Goal: Communication & Community: Share content

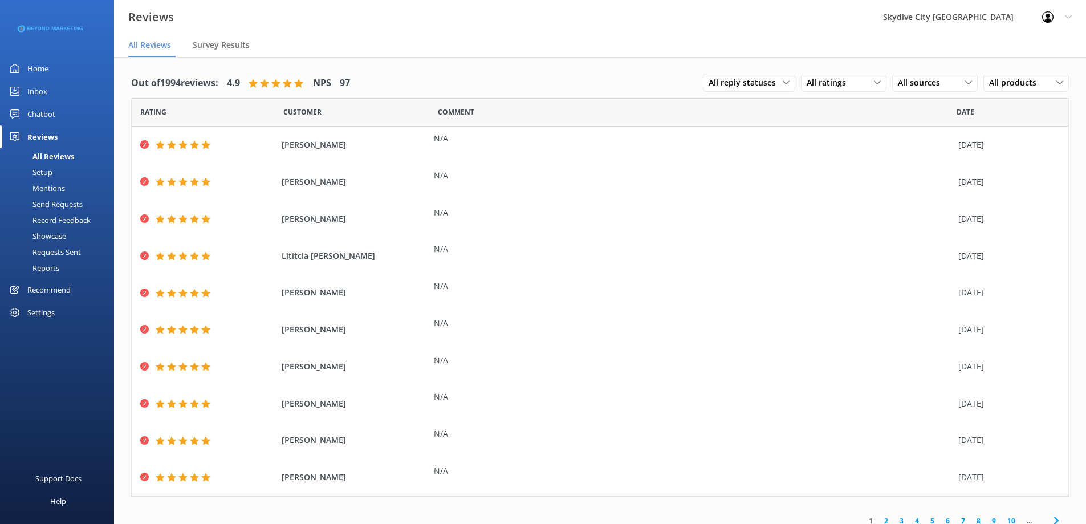
click at [71, 207] on div "Send Requests" at bounding box center [45, 204] width 76 height 16
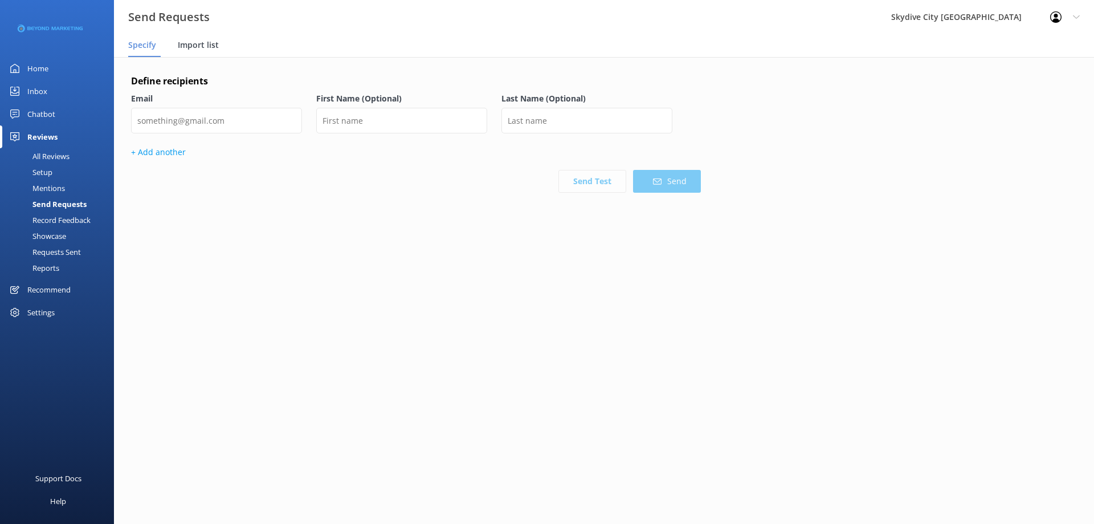
click at [203, 47] on span "Import list" at bounding box center [198, 44] width 41 height 11
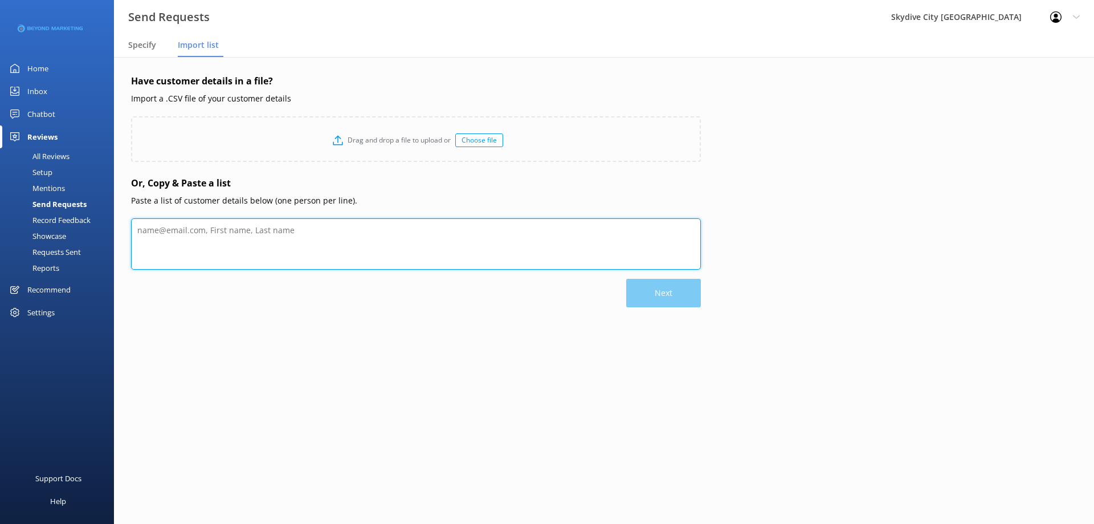
click at [264, 233] on textarea at bounding box center [416, 243] width 570 height 51
paste textarea "Lorem Ipsumd sitametcons@adipisc.eli Seddo Eius temporinc@utlab.etd Magnaa Enim…"
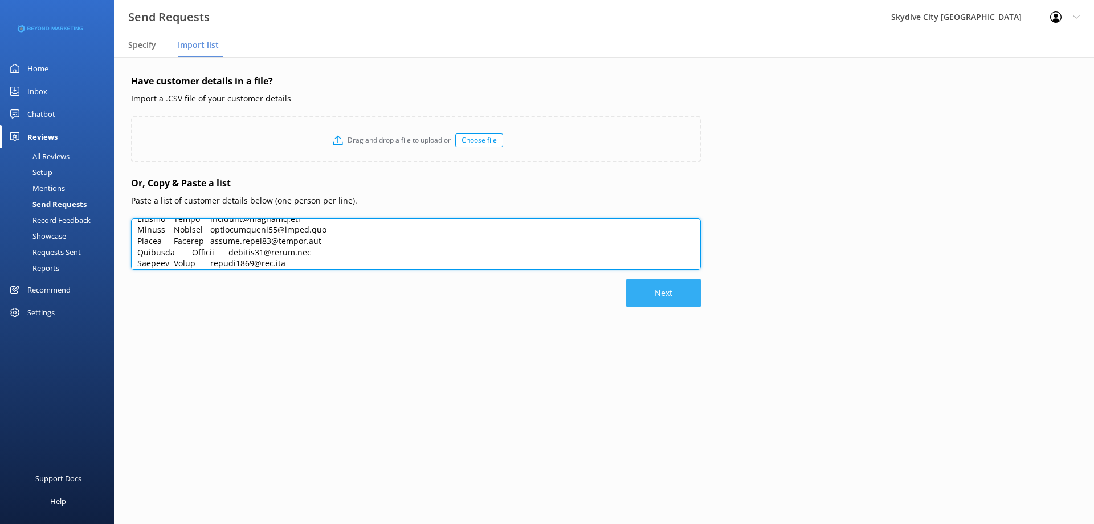
type textarea "Lorem Ipsumd sitametcons@adipisc.eli Seddo Eius temporinc@utlab.etd Magnaa Enim…"
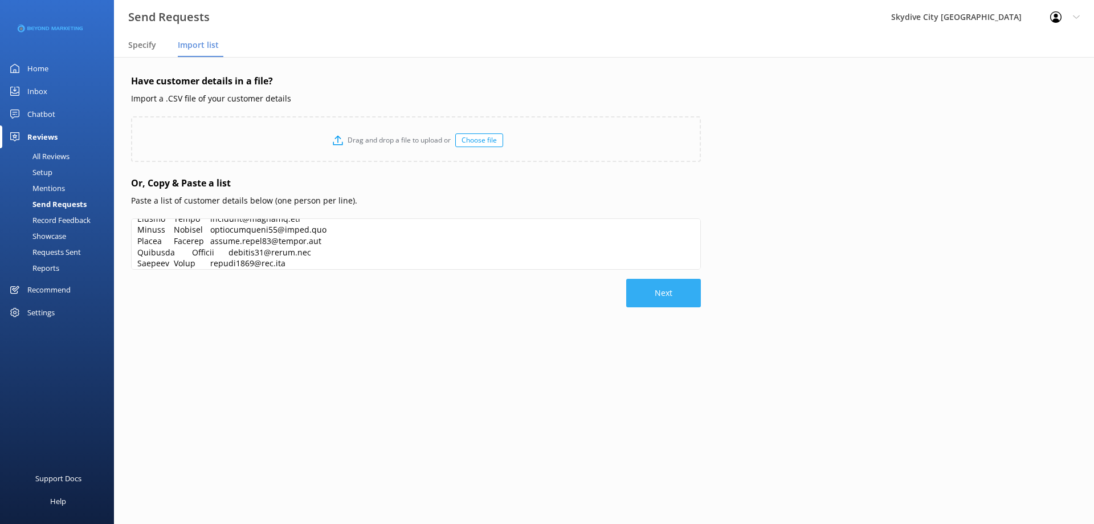
click at [665, 296] on button "Next" at bounding box center [663, 293] width 75 height 28
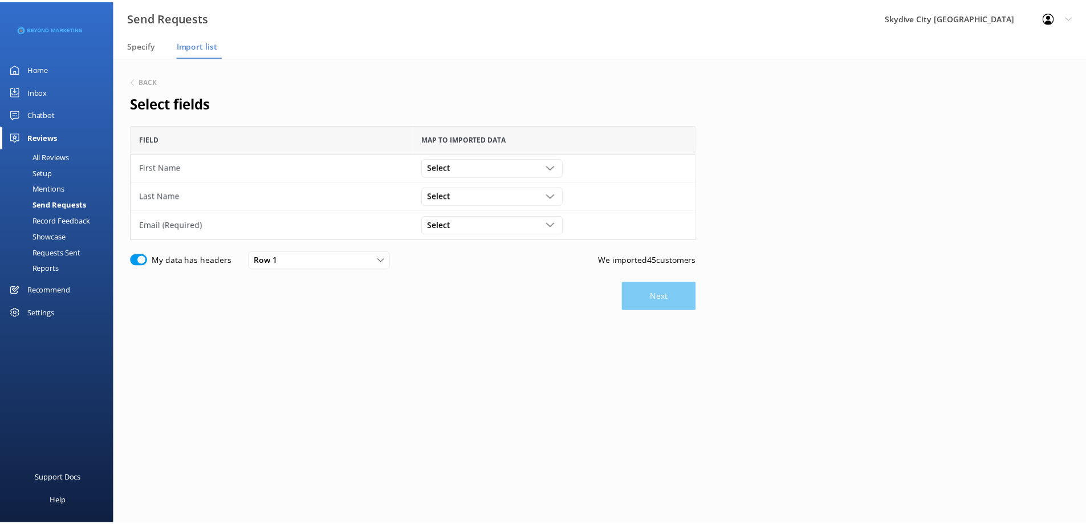
scroll to position [106, 561]
click at [452, 171] on span "Select" at bounding box center [445, 167] width 30 height 13
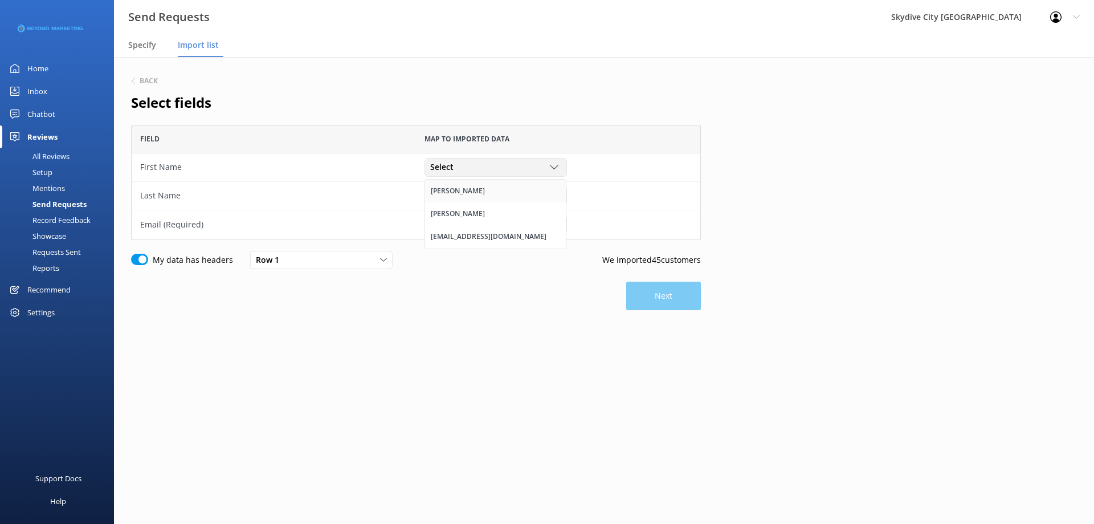
click at [449, 194] on link "[PERSON_NAME]" at bounding box center [495, 191] width 141 height 23
click at [452, 194] on span "Select" at bounding box center [445, 195] width 30 height 13
click at [429, 239] on link "[PERSON_NAME]" at bounding box center [495, 242] width 141 height 23
click at [470, 225] on div "Select" at bounding box center [495, 224] width 137 height 13
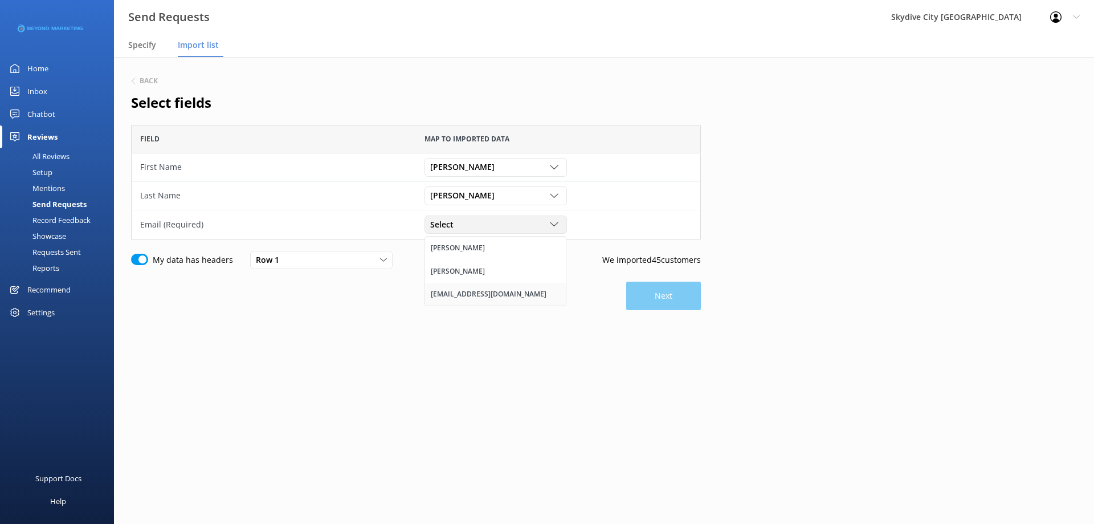
click at [472, 289] on div "[EMAIL_ADDRESS][DOMAIN_NAME]" at bounding box center [489, 293] width 116 height 11
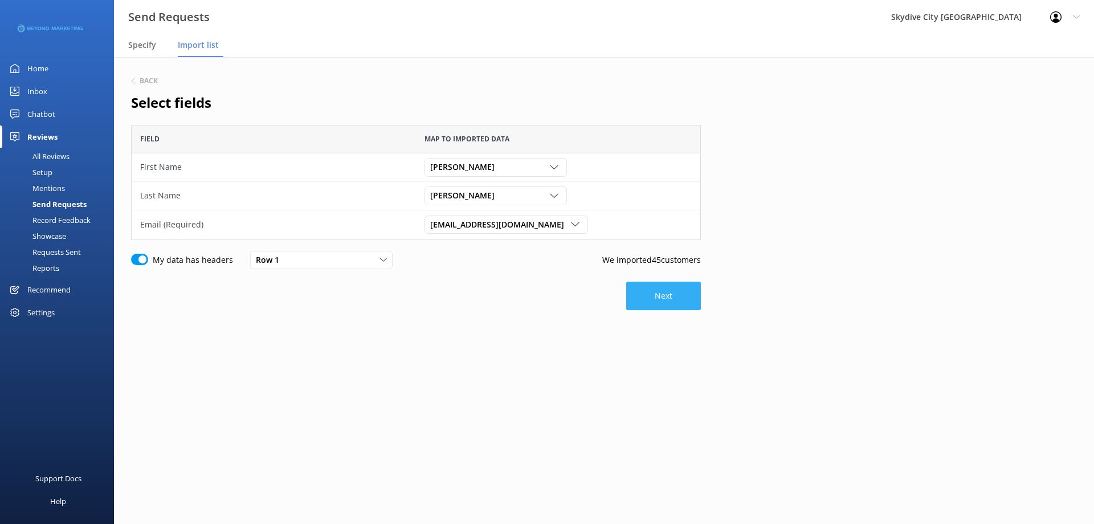
click at [657, 303] on button "Next" at bounding box center [663, 296] width 75 height 28
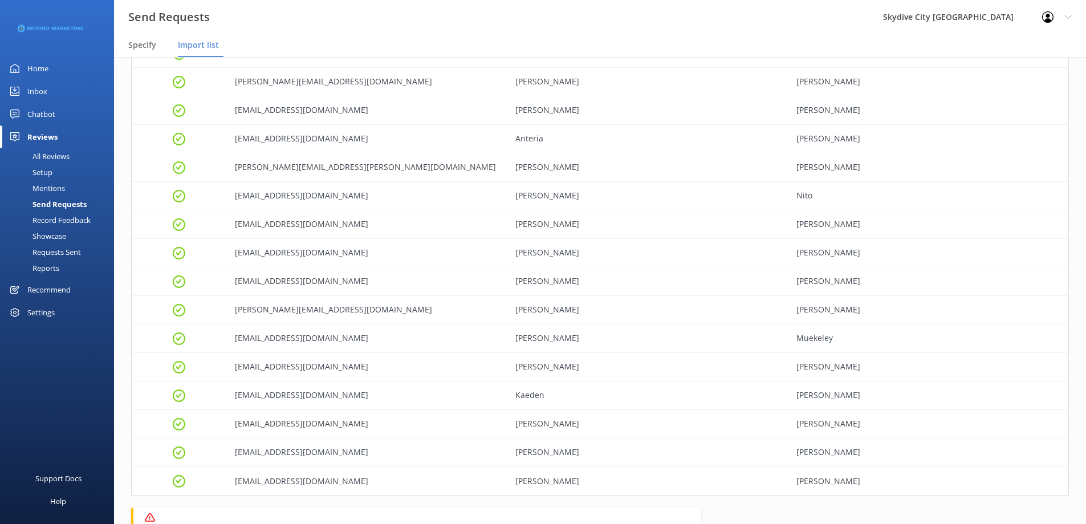
scroll to position [1055, 0]
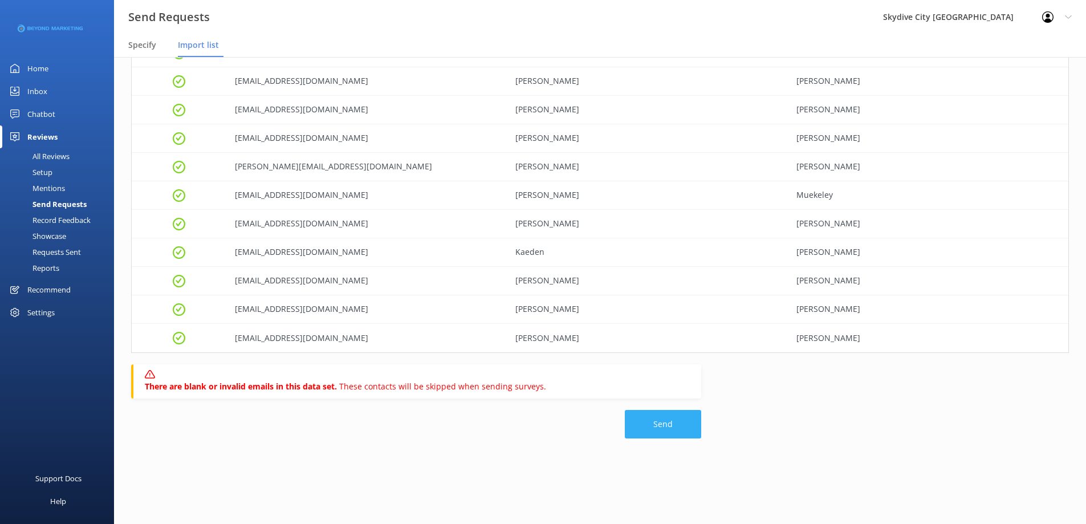
click at [670, 427] on button "Send" at bounding box center [663, 424] width 76 height 28
